Goal: Task Accomplishment & Management: Manage account settings

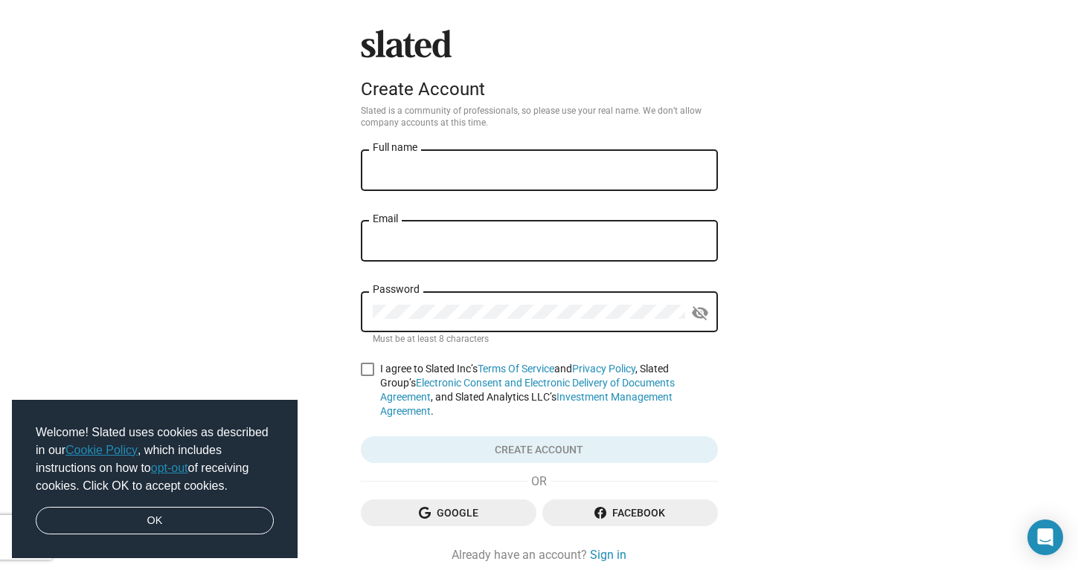
click at [460, 155] on div "Full name" at bounding box center [539, 169] width 333 height 44
click at [453, 164] on input "Full name" at bounding box center [539, 170] width 333 height 13
type input "Austen Hamel"
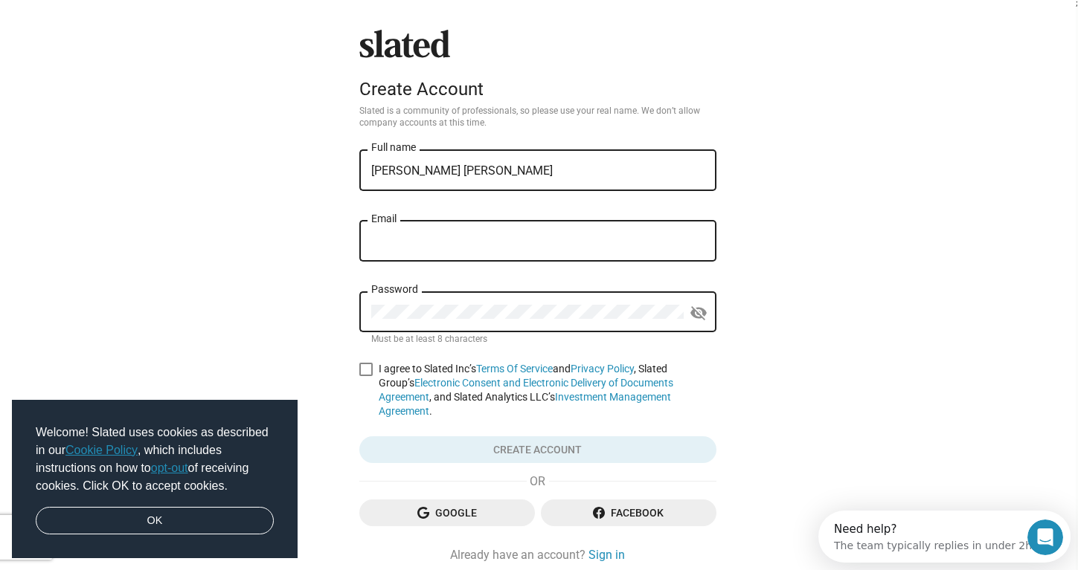
type input "austenhamel2007@gmail.com"
click at [428, 301] on div "Password" at bounding box center [527, 311] width 312 height 44
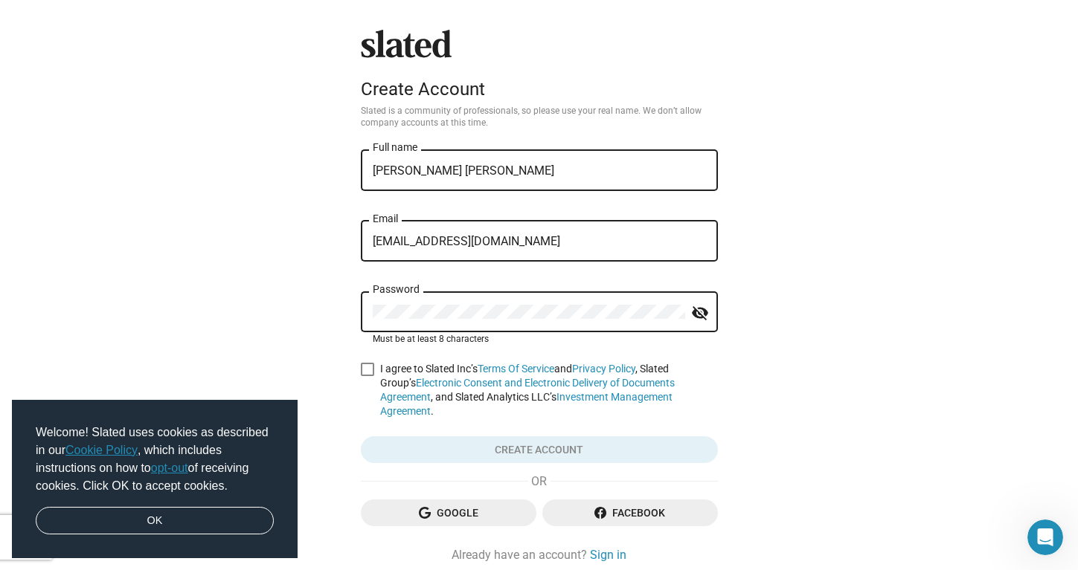
click at [425, 507] on icon "button" at bounding box center [425, 513] width 12 height 12
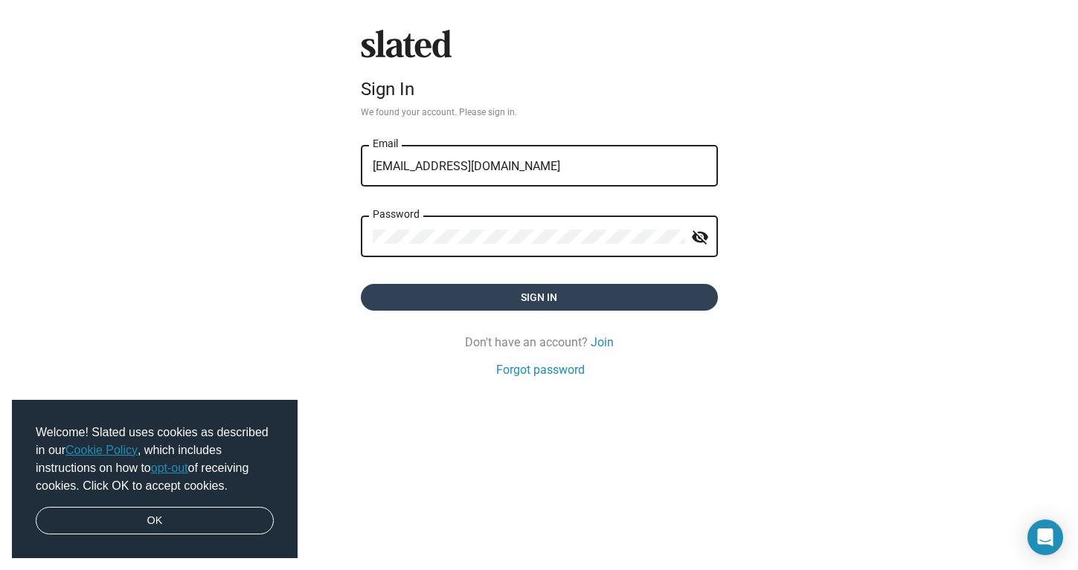
click at [559, 302] on span "Sign in" at bounding box center [539, 297] width 333 height 27
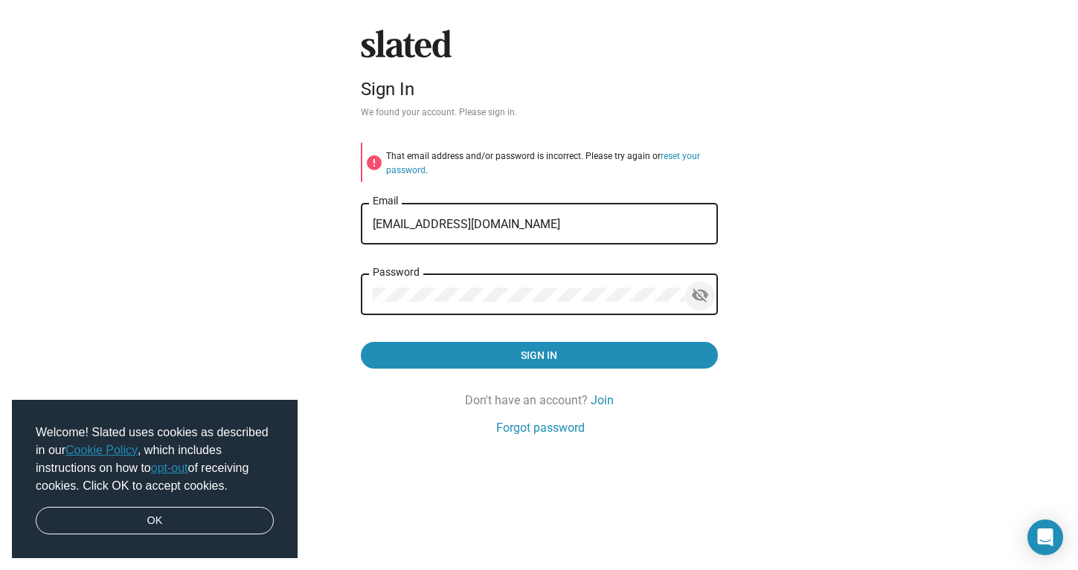
click at [701, 292] on mat-icon "visibility_off" at bounding box center [700, 295] width 18 height 23
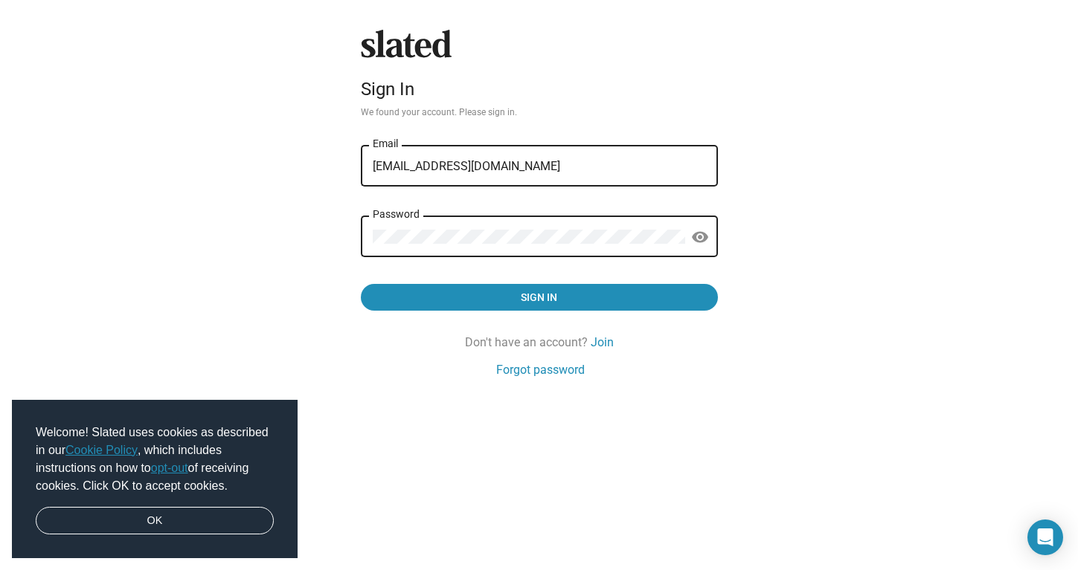
click at [477, 244] on div "Password" at bounding box center [529, 235] width 312 height 44
click at [538, 297] on button "Sign in" at bounding box center [539, 297] width 357 height 27
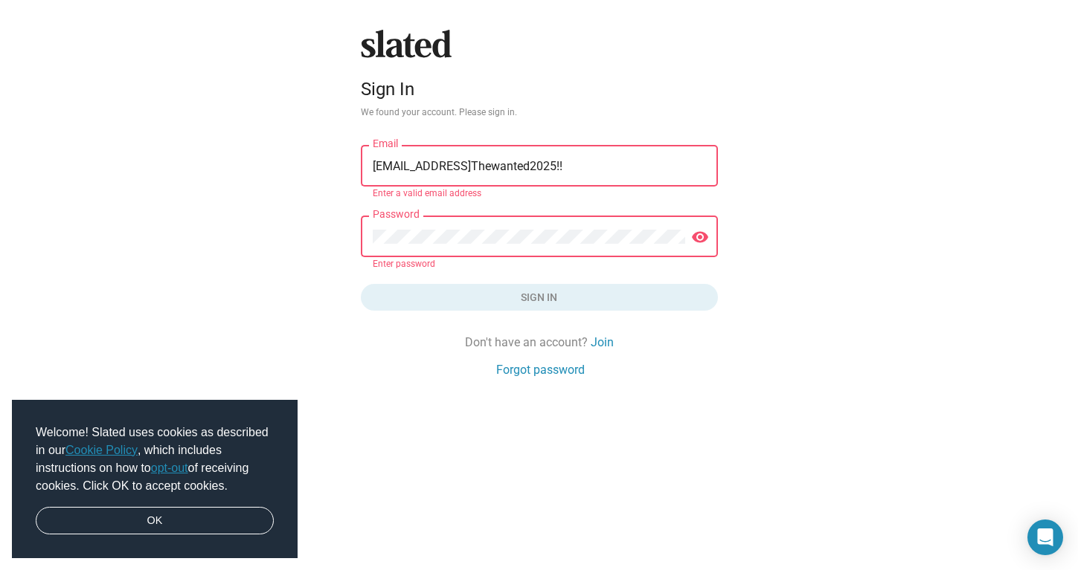
drag, startPoint x: 509, startPoint y: 160, endPoint x: 640, endPoint y: 169, distance: 131.2
click at [640, 169] on input "austenhamel2007@gmailThewanted2025!!" at bounding box center [539, 166] width 333 height 13
click at [541, 156] on div "austenhamel2007@gmail Email" at bounding box center [539, 165] width 333 height 44
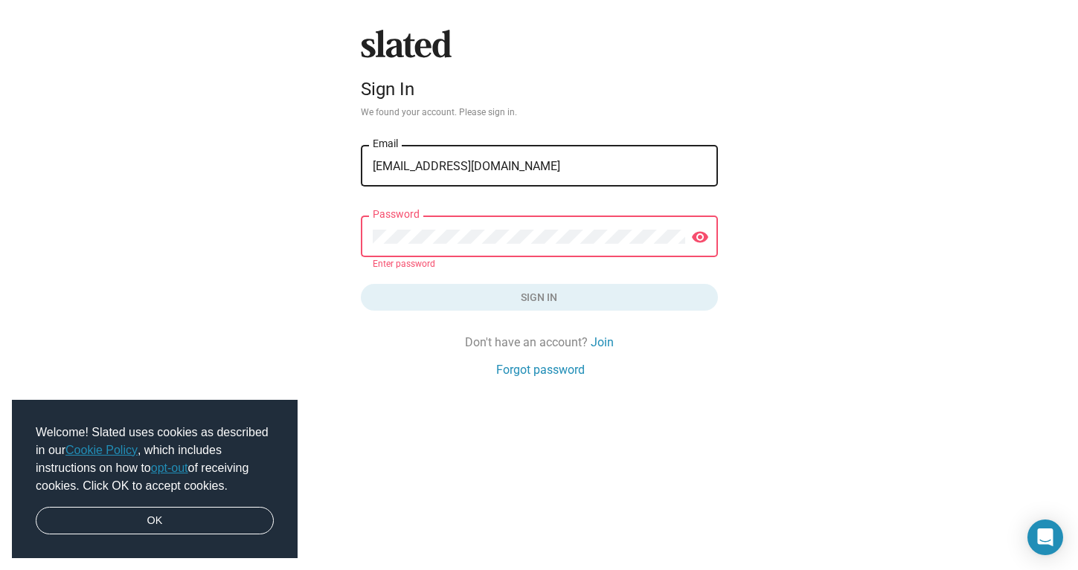
type input "austenhamel2007@gmail.com"
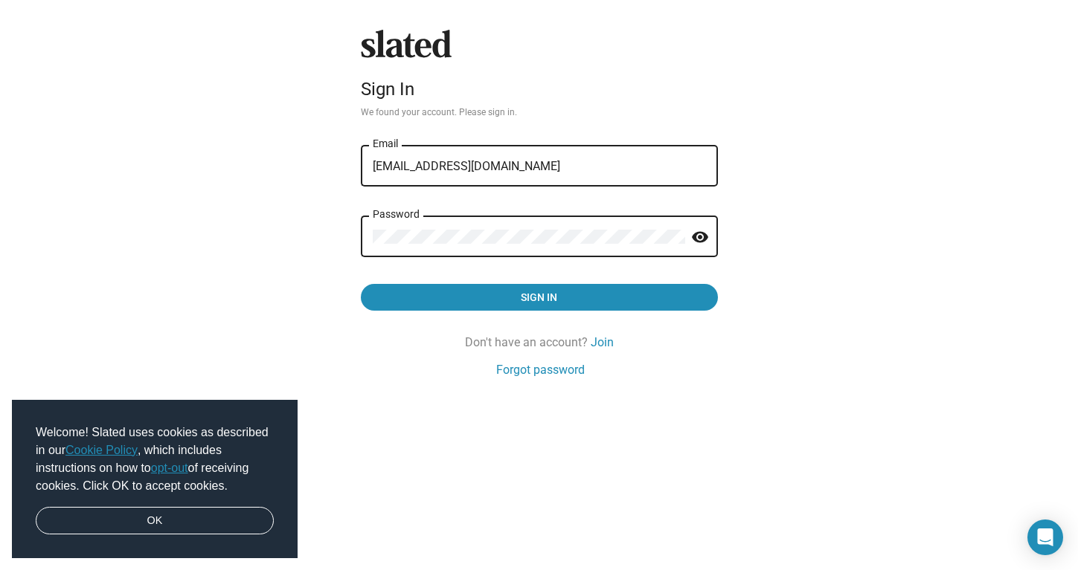
click at [575, 315] on div "Slated Sign In We found your account. Please sign in. austenhamel2007@gmail.com…" at bounding box center [539, 204] width 369 height 349
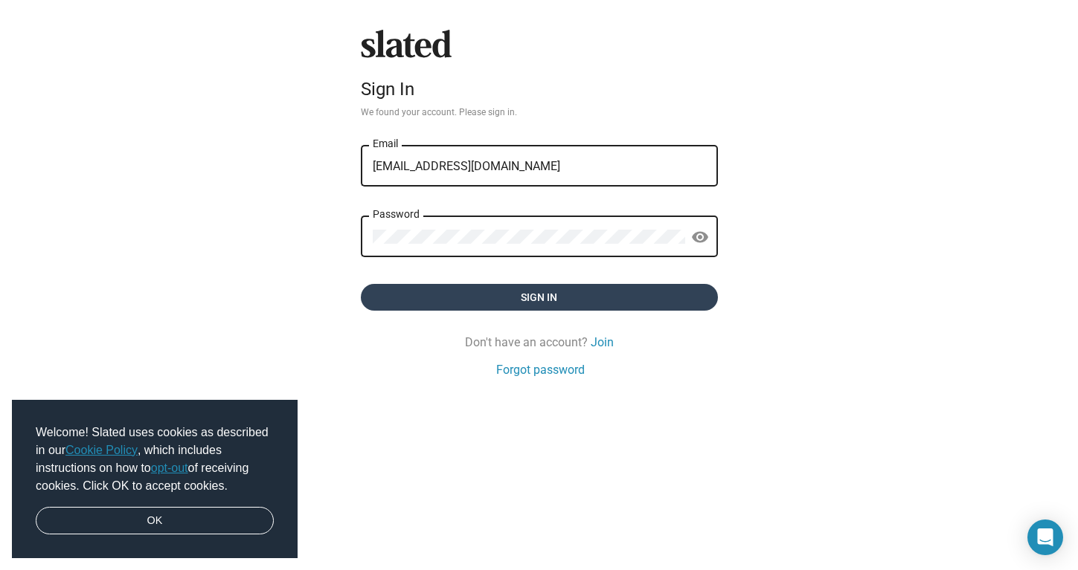
click at [569, 295] on span "Sign in" at bounding box center [539, 297] width 333 height 27
